Goal: Task Accomplishment & Management: Complete application form

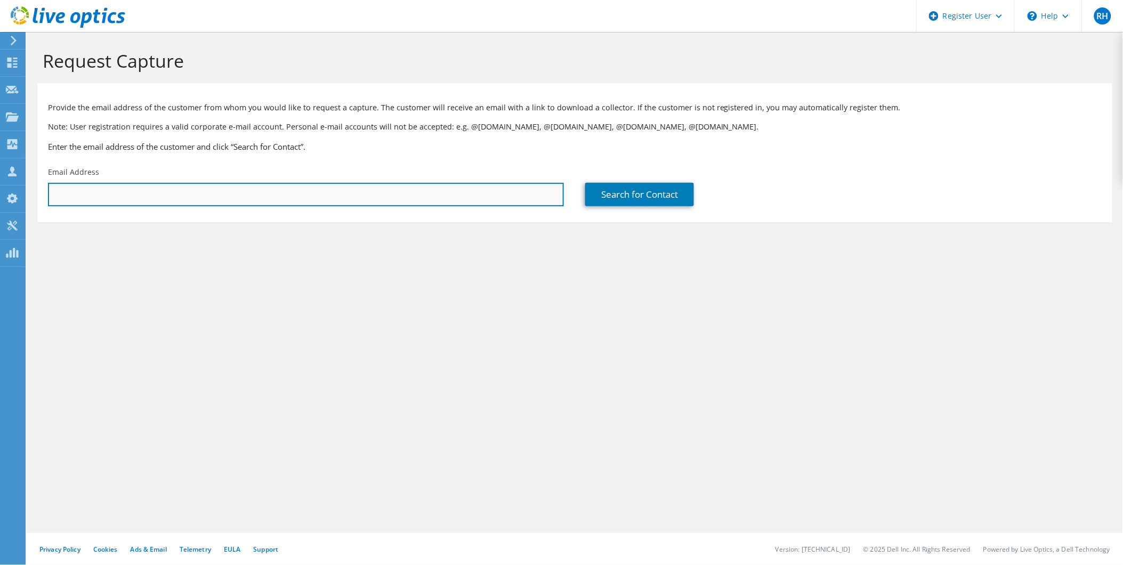
click at [384, 200] on input "text" at bounding box center [306, 194] width 516 height 23
paste input "daniel.garduno@conecta-net.com.mx"
type input "daniel.garduno@conecta-net.com.mx"
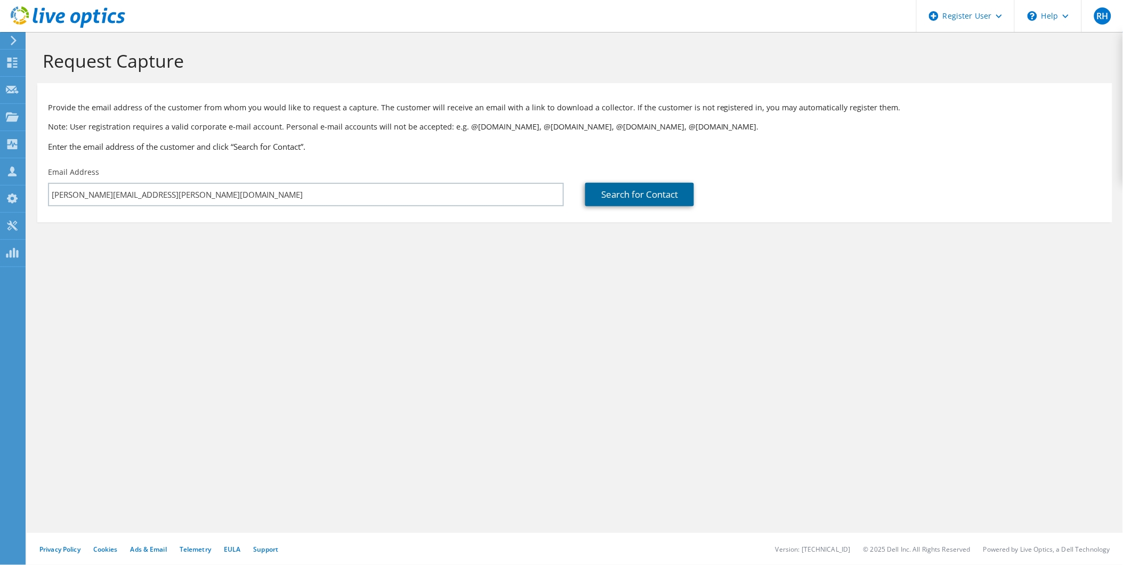
click at [672, 196] on link "Search for Contact" at bounding box center [639, 194] width 109 height 23
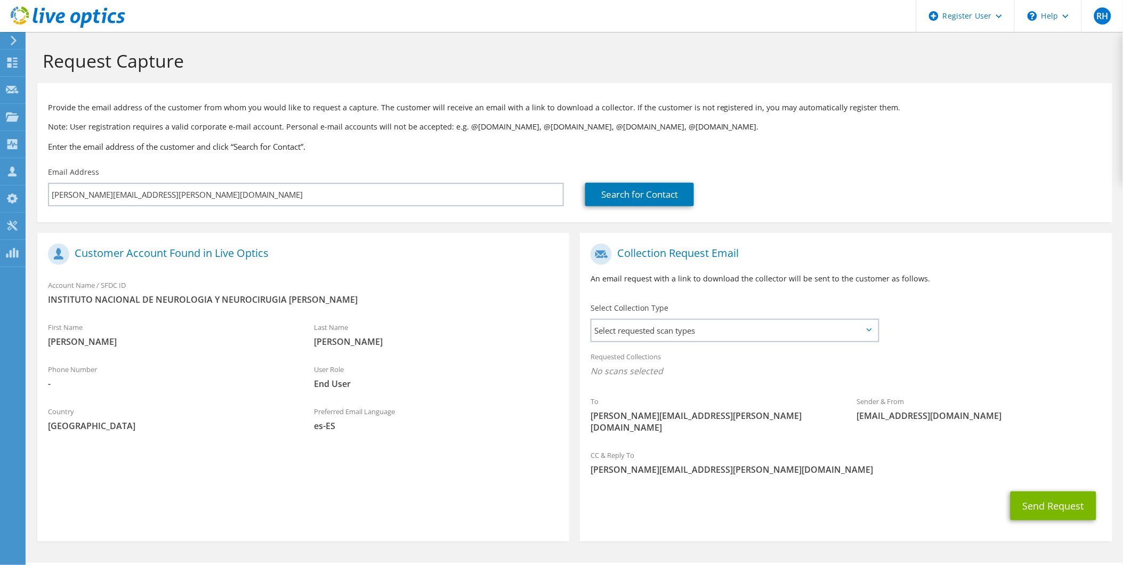
click at [723, 318] on div "Select Collection Type Select requested scan types Server Virtualization Optica…" at bounding box center [735, 321] width 289 height 37
click at [727, 319] on div "Select Collection Type Select requested scan types Server Virtualization Optica…" at bounding box center [735, 321] width 289 height 37
click at [742, 333] on span "Select requested scan types" at bounding box center [735, 330] width 286 height 21
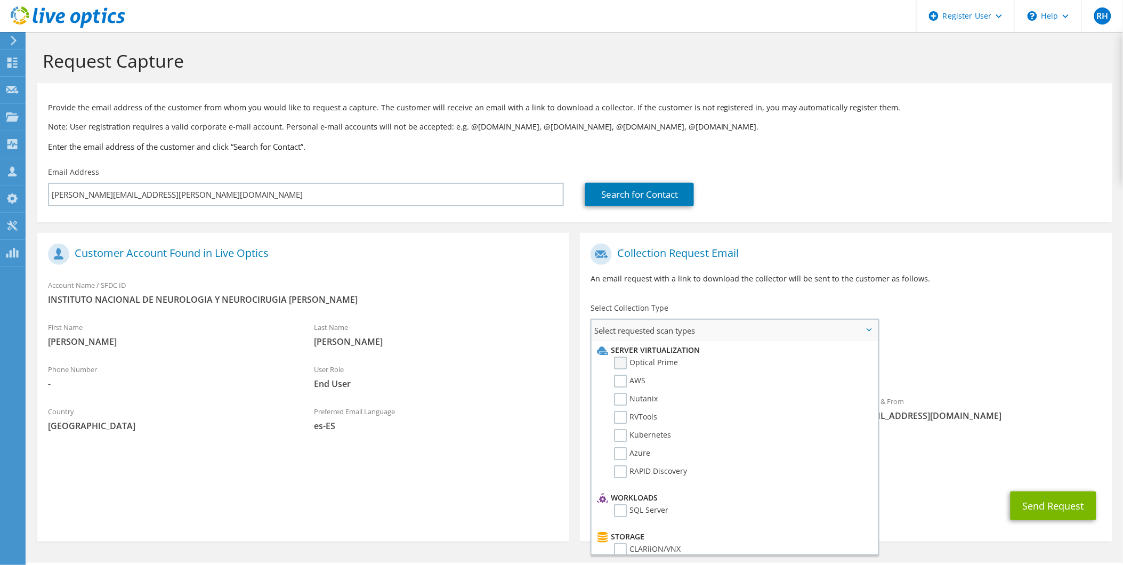
click at [622, 364] on label "Optical Prime" at bounding box center [646, 363] width 64 height 13
click at [0, 0] on input "Optical Prime" at bounding box center [0, 0] width 0 height 0
click at [623, 416] on label "RVTools" at bounding box center [635, 417] width 43 height 13
click at [0, 0] on input "RVTools" at bounding box center [0, 0] width 0 height 0
click at [984, 345] on section "Collection Request Email An email request with a link to download the collector…" at bounding box center [846, 389] width 532 height 312
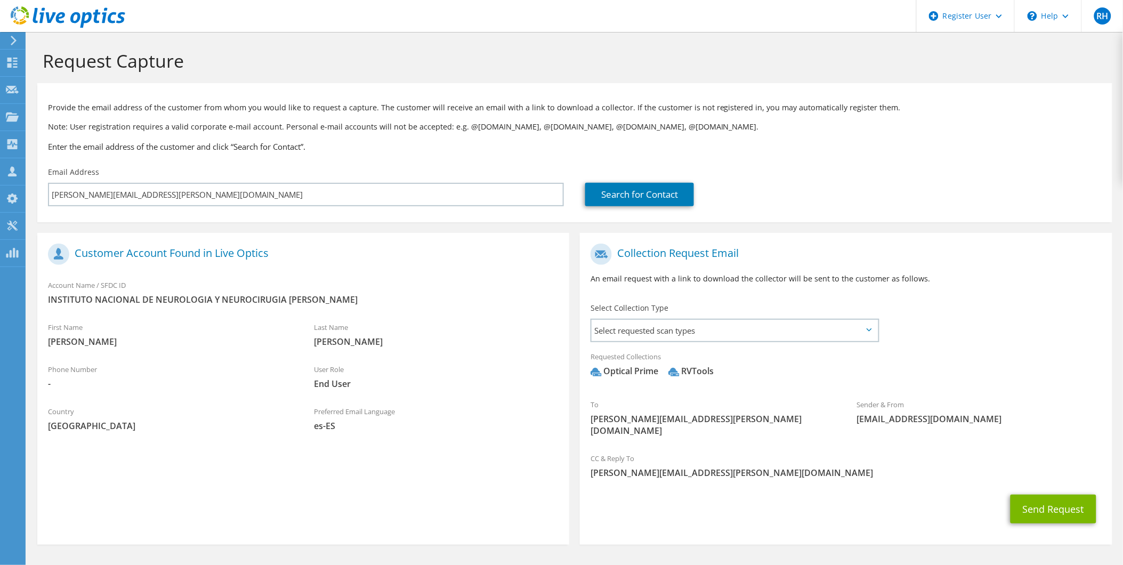
drag, startPoint x: 984, startPoint y: 345, endPoint x: 983, endPoint y: 416, distance: 70.4
click at [983, 416] on span "[EMAIL_ADDRESS][DOMAIN_NAME]" at bounding box center [979, 419] width 245 height 12
click at [1011, 495] on button "Send Request" at bounding box center [1054, 509] width 86 height 29
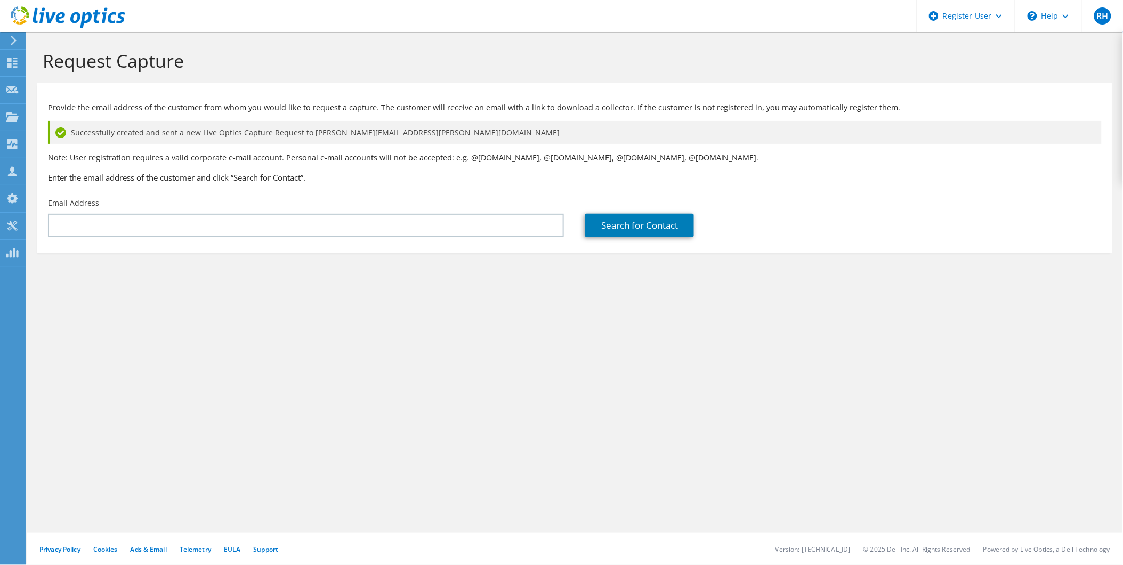
click at [645, 424] on div "Request Capture Provide the email address of the customer from whom you would l…" at bounding box center [575, 298] width 1097 height 533
